Goal: Information Seeking & Learning: Learn about a topic

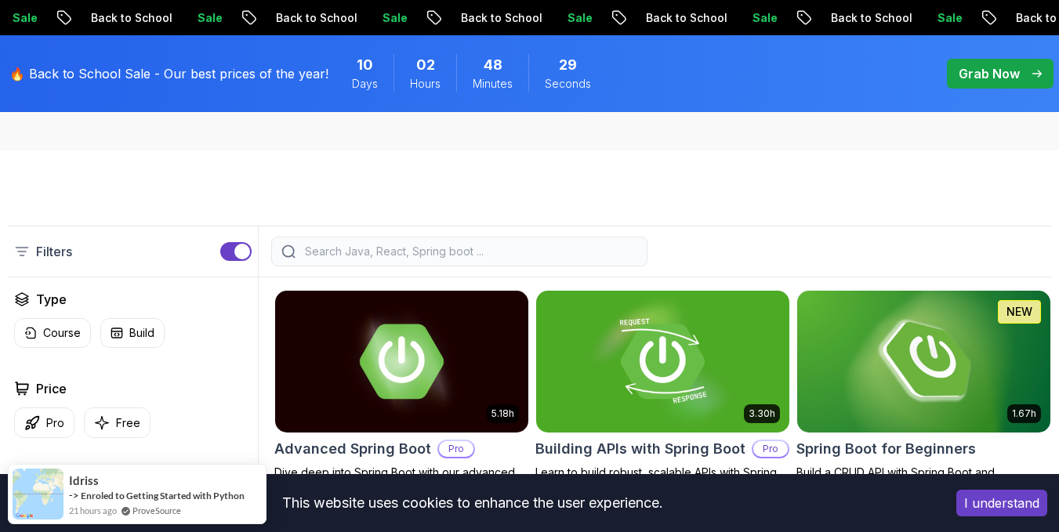
scroll to position [314, 0]
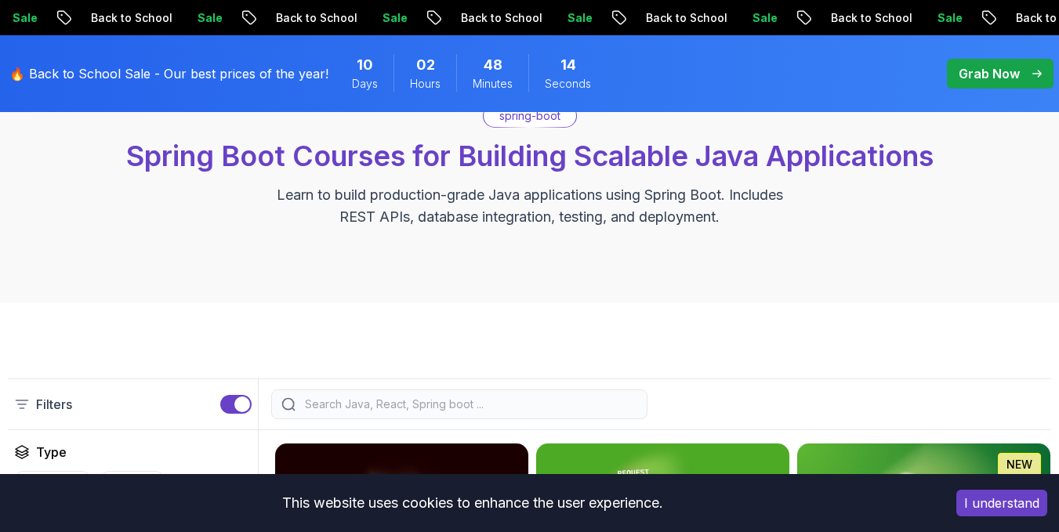
scroll to position [209, 0]
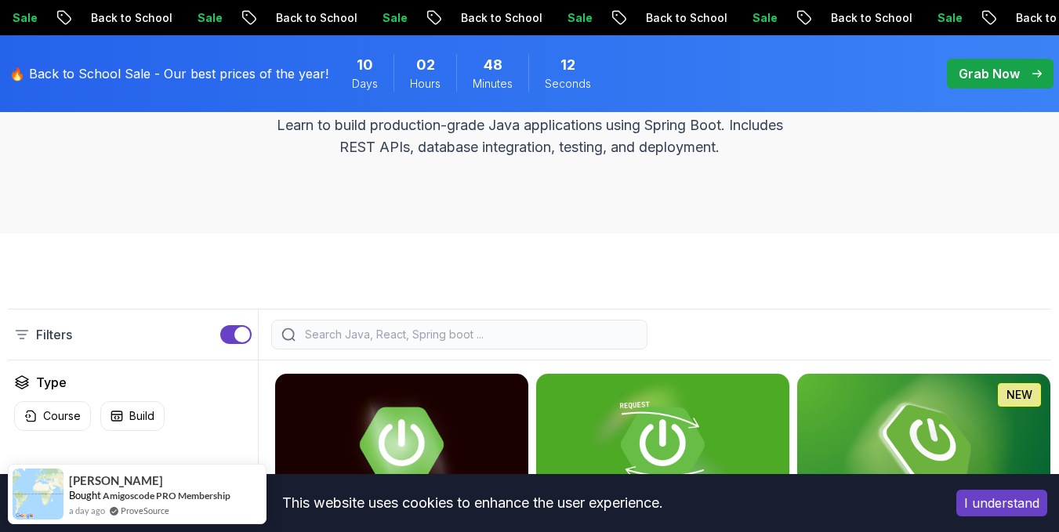
click at [528, 334] on input "search" at bounding box center [470, 335] width 336 height 16
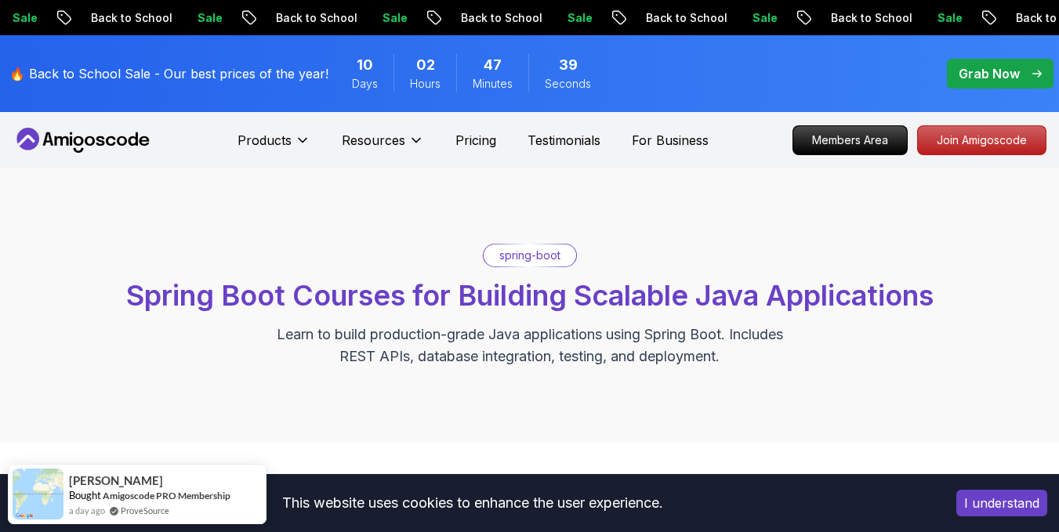
scroll to position [314, 0]
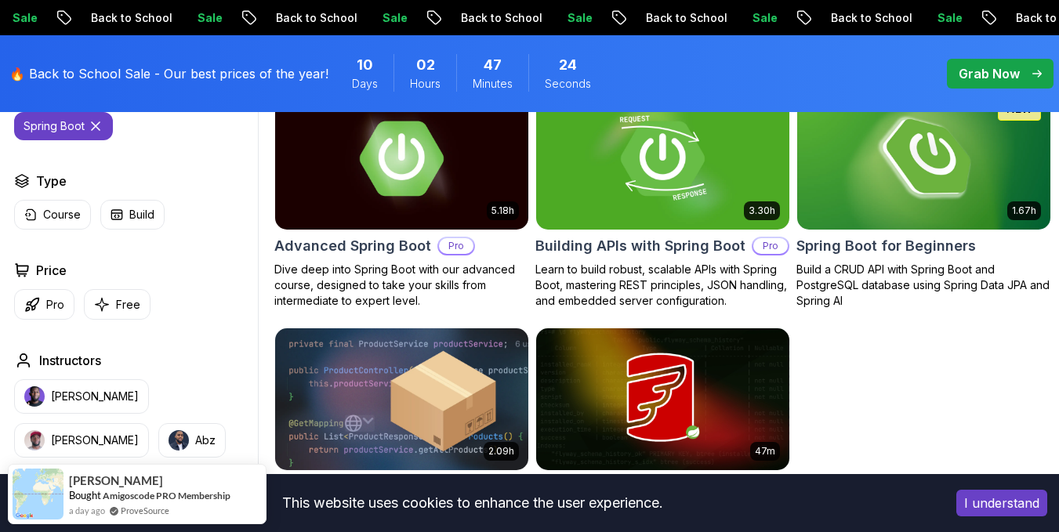
scroll to position [418, 0]
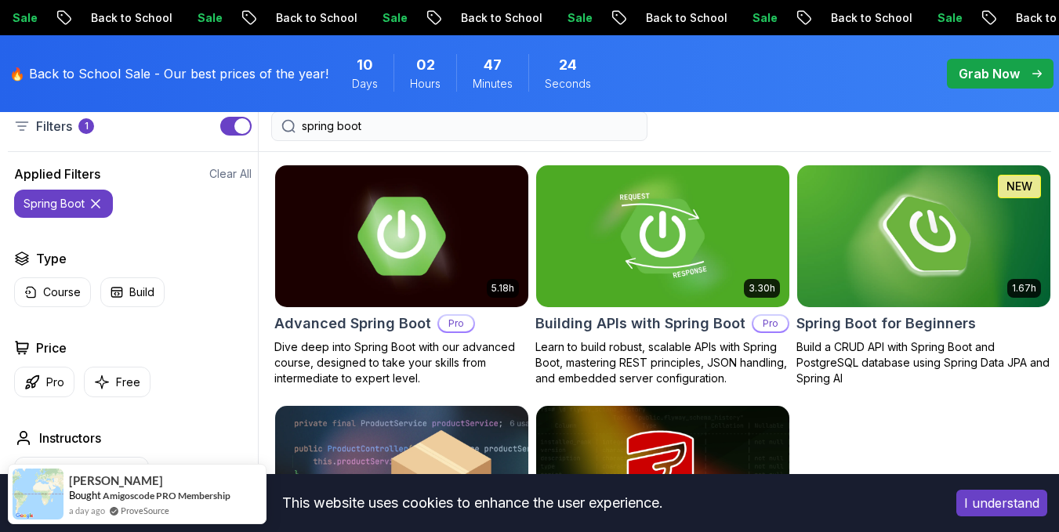
type input "spring boot"
click at [415, 243] on img at bounding box center [402, 236] width 266 height 149
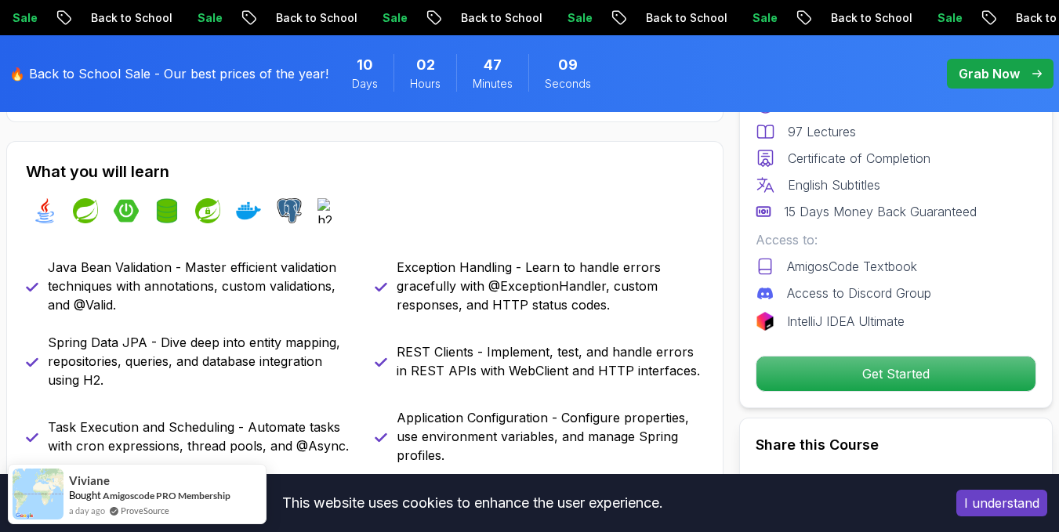
scroll to position [419, 0]
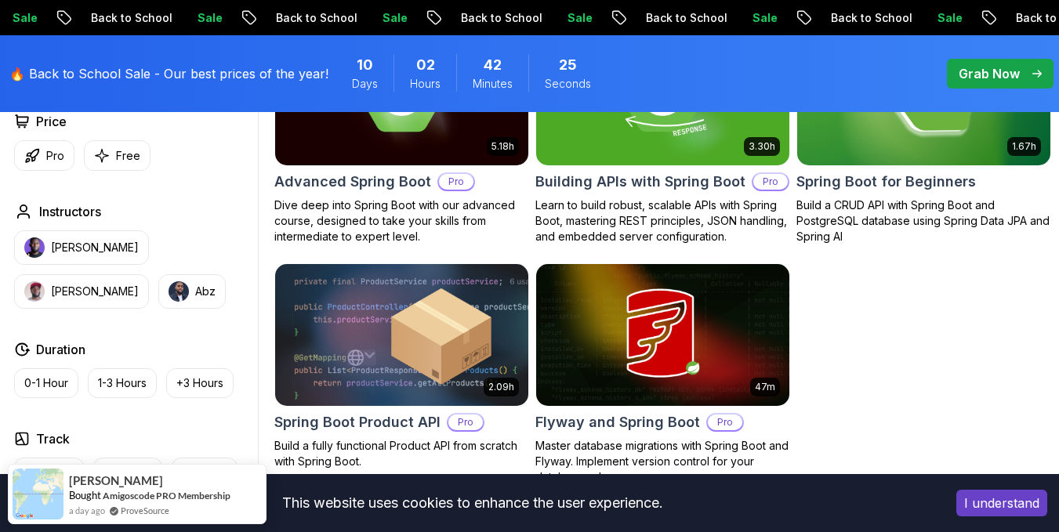
scroll to position [418, 0]
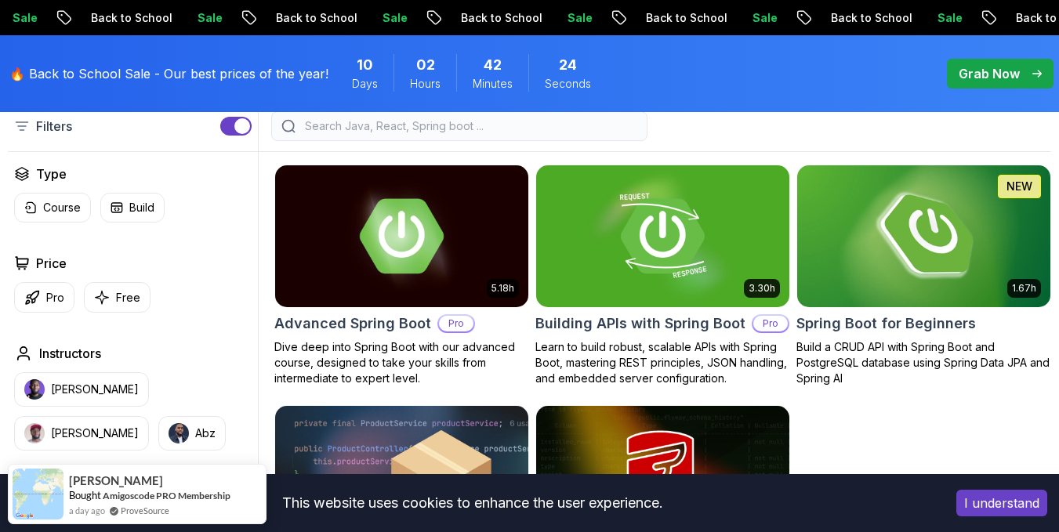
click at [892, 256] on img at bounding box center [924, 236] width 266 height 149
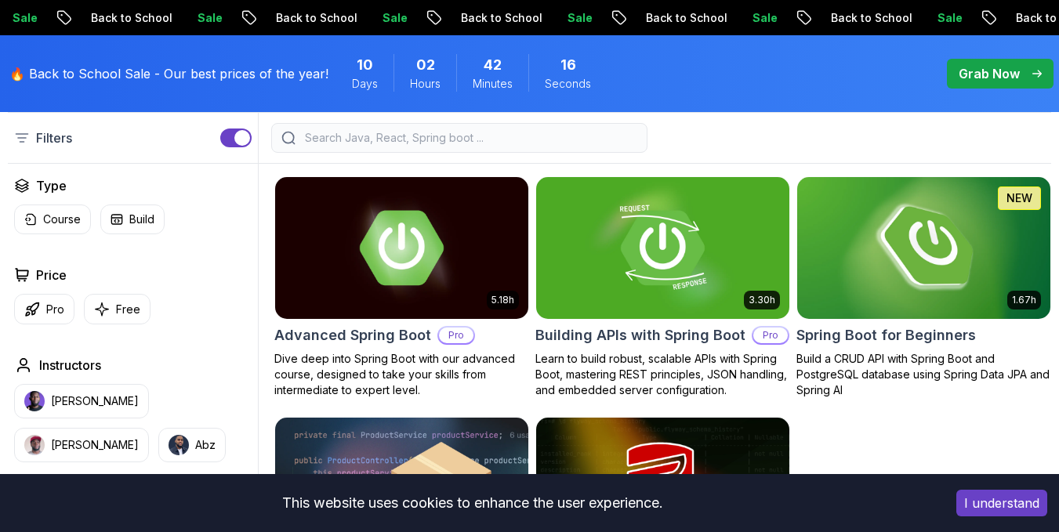
scroll to position [418, 0]
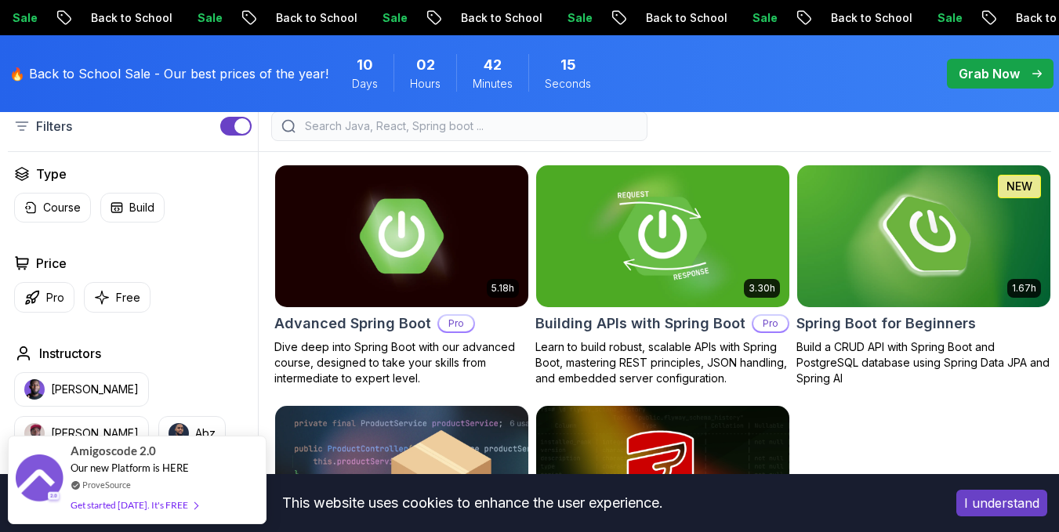
click at [677, 249] on img at bounding box center [663, 236] width 266 height 149
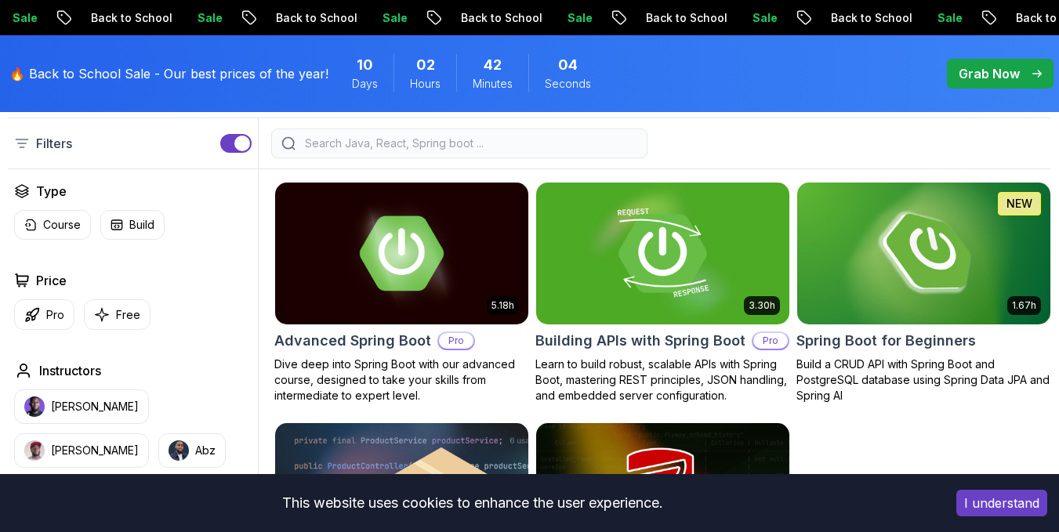
scroll to position [418, 0]
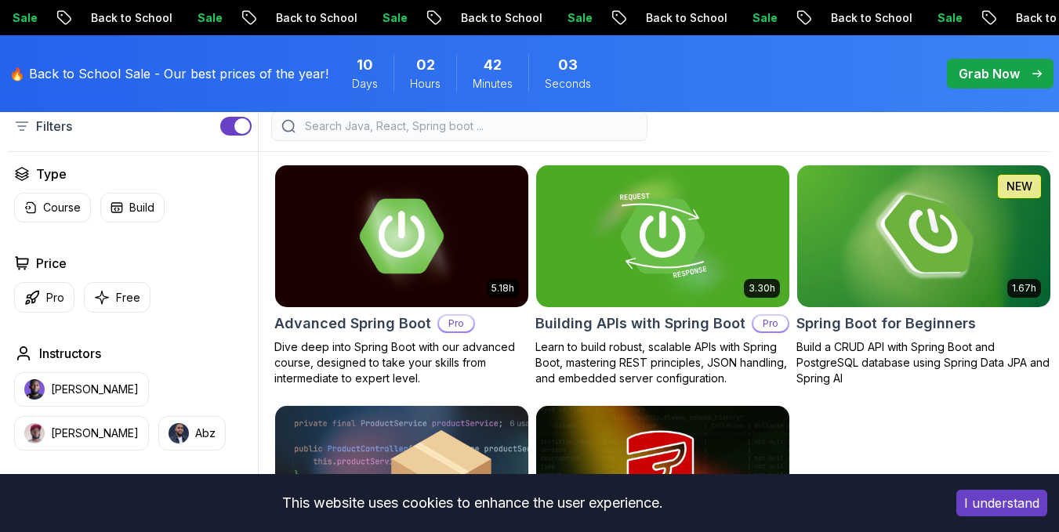
click at [951, 234] on img at bounding box center [924, 236] width 266 height 149
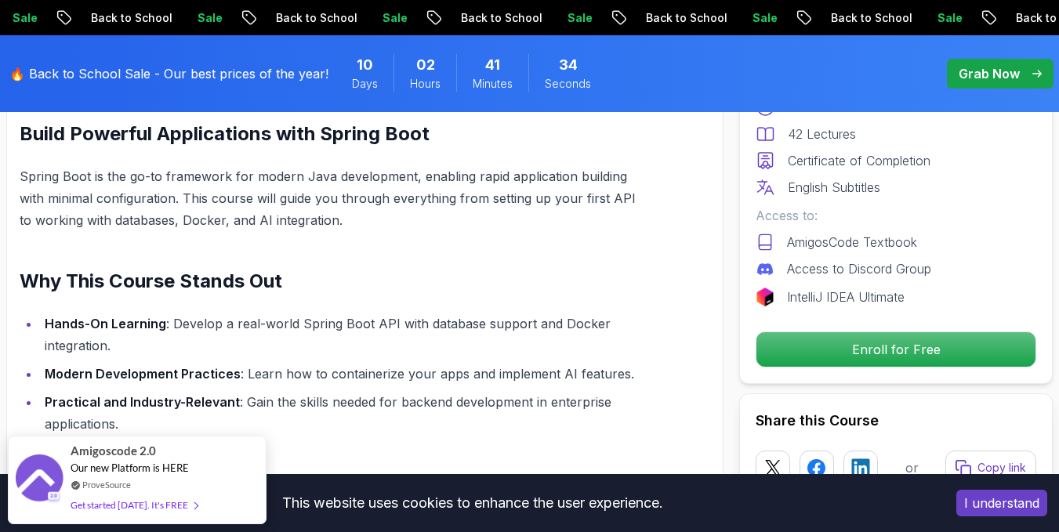
scroll to position [1045, 0]
